Goal: Find specific page/section: Find specific page/section

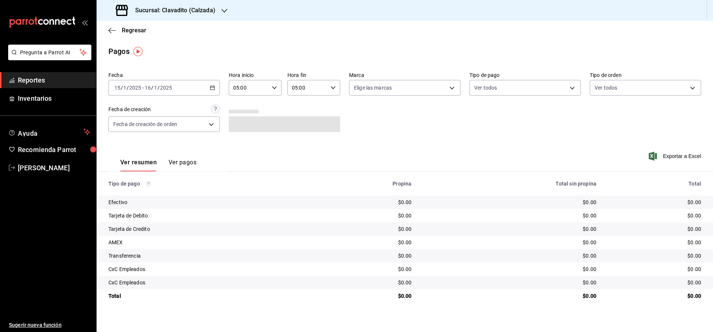
click at [165, 13] on h3 "Sucursal: Clavadito (Calzada)" at bounding box center [172, 10] width 86 height 9
click at [109, 34] on span "Cuerno (Calzada)" at bounding box center [123, 32] width 41 height 8
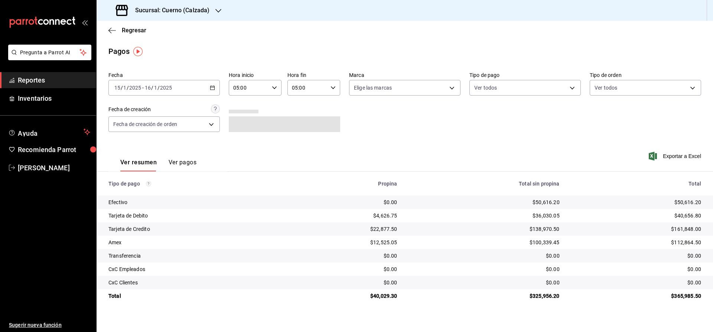
click at [27, 77] on span "Reportes" at bounding box center [54, 80] width 72 height 10
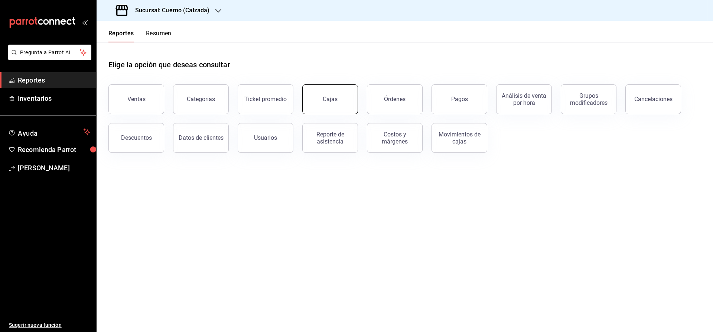
click at [315, 96] on button "Cajas" at bounding box center [330, 99] width 56 height 30
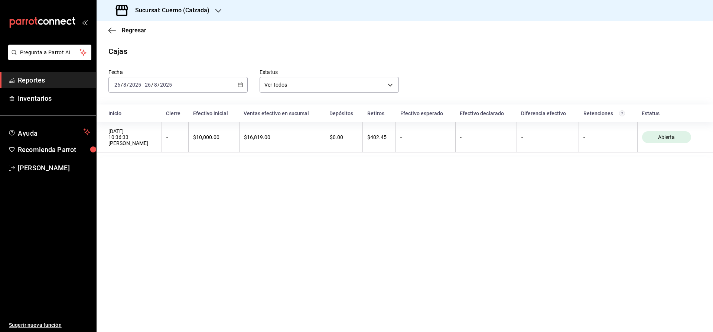
click at [175, 12] on h3 "Sucursal: Cuerno (Calzada)" at bounding box center [169, 10] width 80 height 9
click at [133, 52] on span "Clavadito (Calzada)" at bounding box center [126, 49] width 47 height 8
click at [175, 9] on h3 "Sucursal: Clavadito (Calzada)" at bounding box center [172, 10] width 86 height 9
click at [120, 30] on span "Cuerno (Calzada)" at bounding box center [123, 32] width 41 height 8
click at [158, 7] on h3 "Sucursal: Cuerno (Calzada)" at bounding box center [169, 10] width 80 height 9
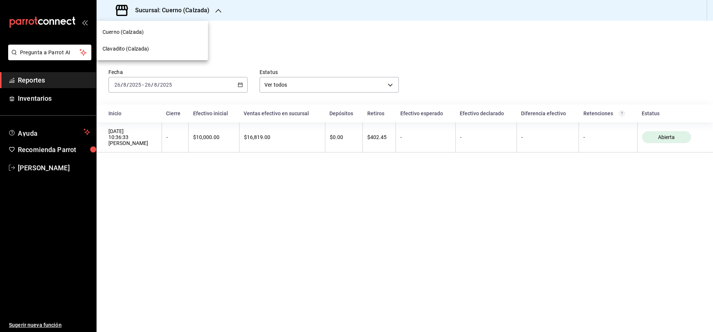
click at [128, 50] on span "Clavadito (Calzada)" at bounding box center [126, 49] width 47 height 8
click at [128, 50] on div "Cajas" at bounding box center [405, 51] width 617 height 11
click at [184, 35] on div "Regresar" at bounding box center [405, 30] width 617 height 19
click at [193, 55] on div "Cajas" at bounding box center [405, 51] width 617 height 11
click at [144, 11] on h3 "Sucursal: Clavadito (Calzada)" at bounding box center [172, 10] width 86 height 9
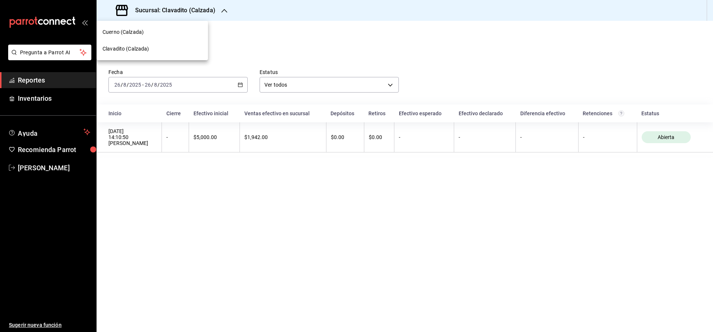
click at [228, 55] on div at bounding box center [356, 166] width 713 height 332
